Goal: Information Seeking & Learning: Stay updated

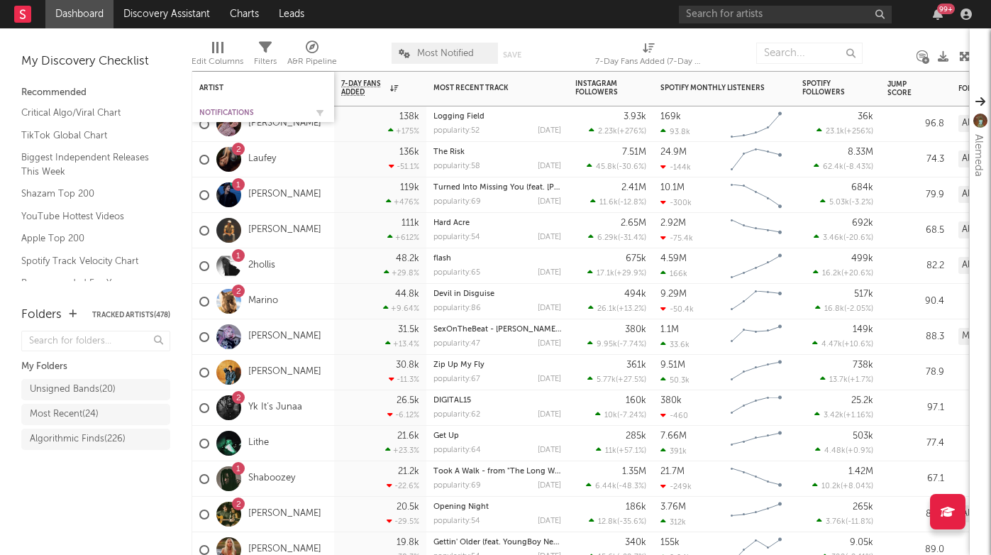
click at [226, 111] on div "Notifications" at bounding box center [252, 113] width 106 height 9
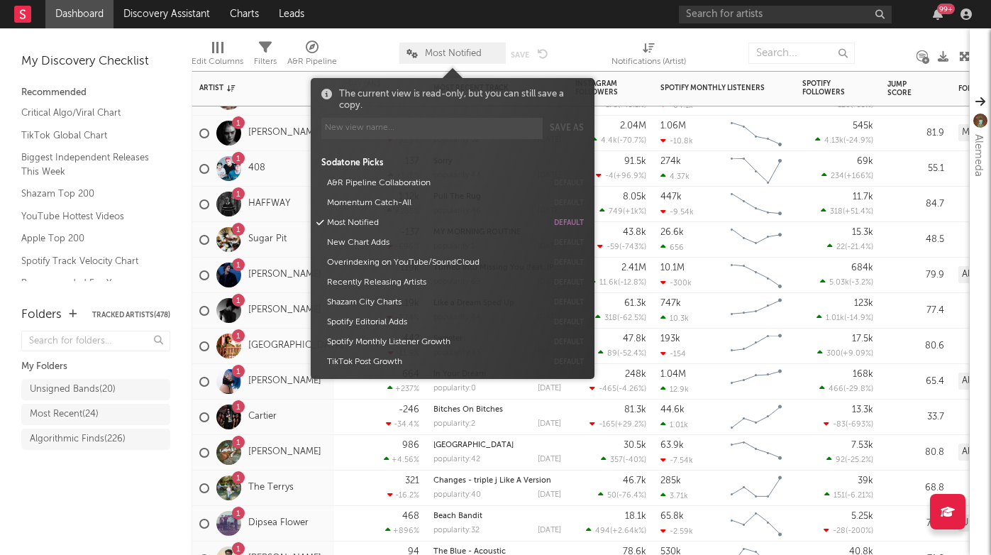
click at [435, 57] on span "Most Notified" at bounding box center [453, 53] width 106 height 21
click at [372, 199] on button "Momentum Catch-All" at bounding box center [434, 203] width 225 height 20
